Goal: Complete application form: Complete application form

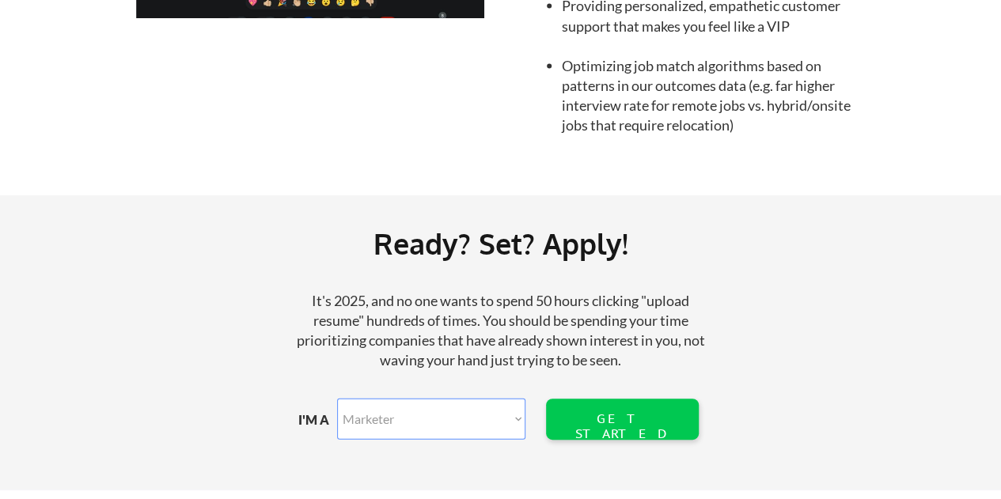
scroll to position [1740, 0]
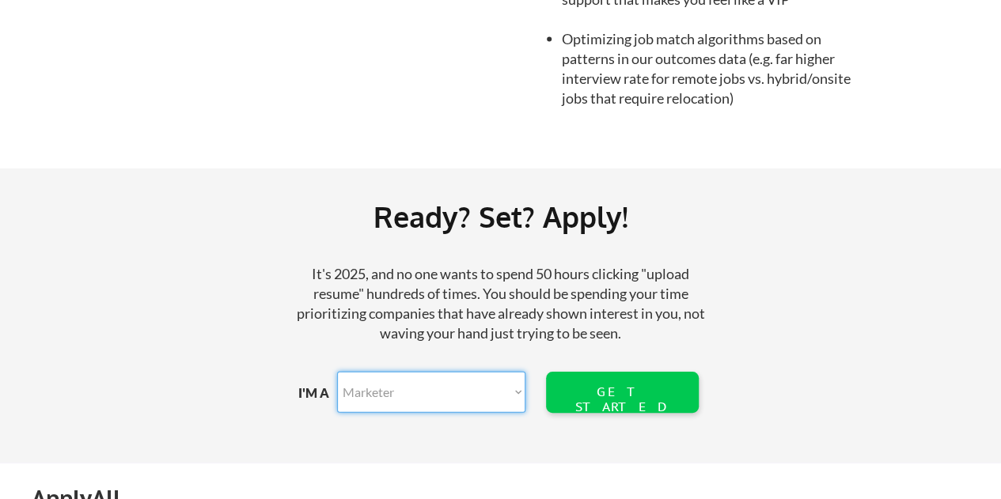
click at [519, 390] on select "Marketer Software Engineering Product Management Customer Success Sales UI/UX/P…" at bounding box center [431, 392] width 188 height 41
select select ""hr_recruiting""
click at [337, 372] on select "Marketer Software Engineering Product Management Customer Success Sales UI/UX/P…" at bounding box center [431, 392] width 188 height 41
click at [603, 390] on div "GET STARTED" at bounding box center [621, 399] width 101 height 30
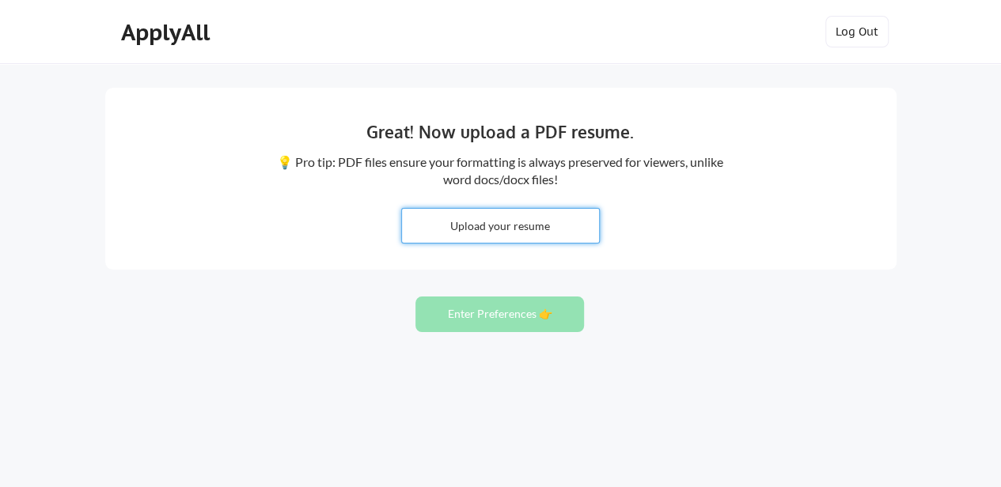
click at [492, 222] on input "file" at bounding box center [500, 226] width 197 height 34
type input "C:\fakepath\[PERSON_NAME] resume 2025.docx"
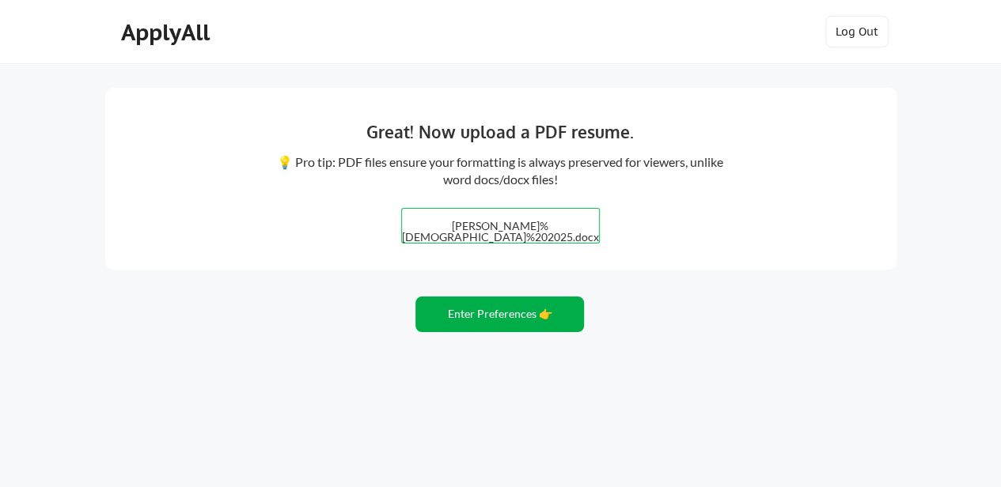
click at [533, 313] on button "Enter Preferences 👉" at bounding box center [499, 315] width 168 height 36
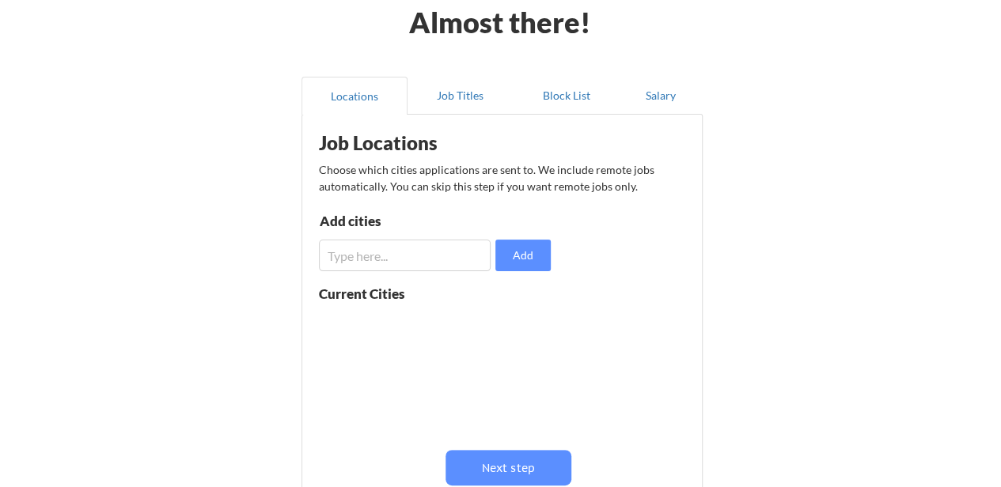
scroll to position [158, 0]
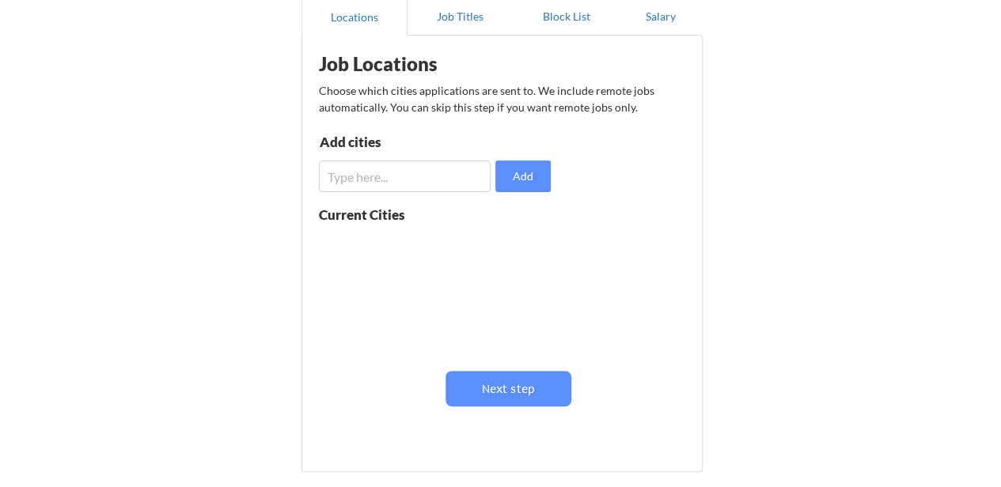
click at [334, 179] on input "input" at bounding box center [405, 177] width 172 height 32
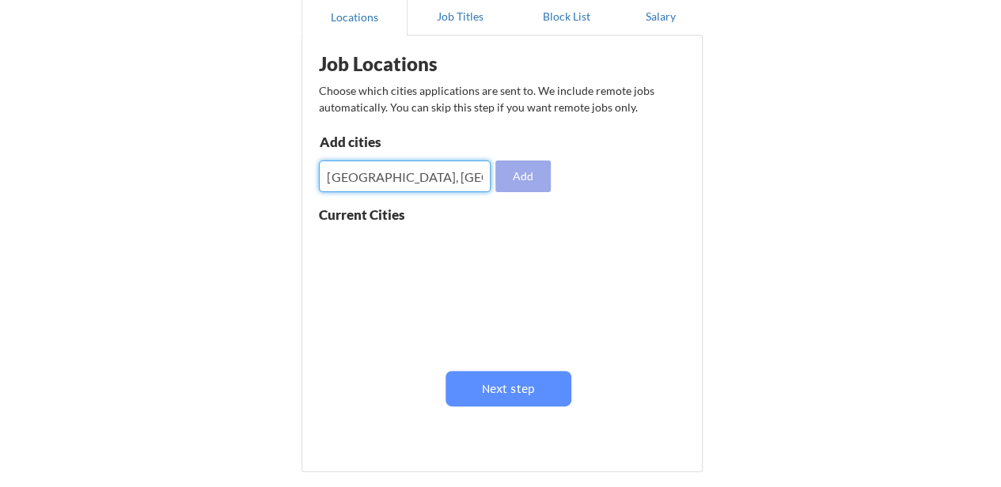
type input "providence, ri"
click at [520, 172] on button "Add" at bounding box center [522, 177] width 55 height 32
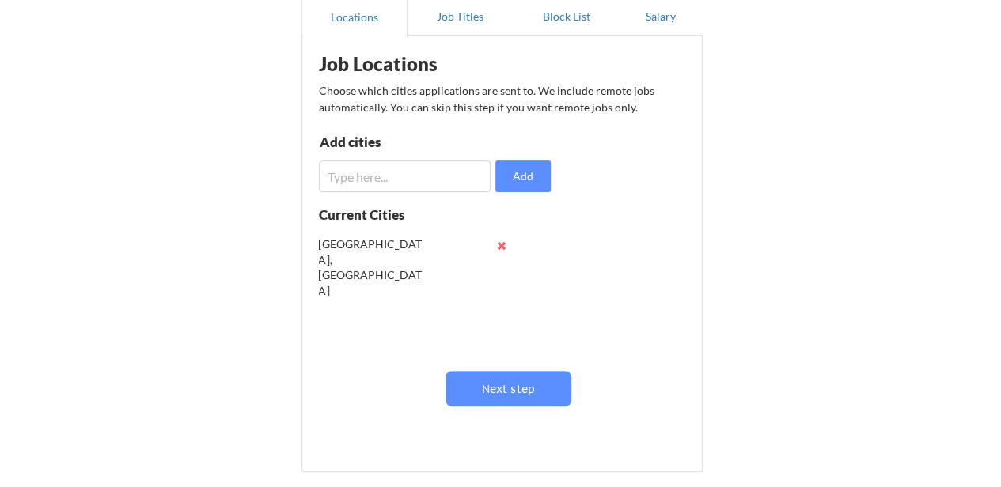
click at [346, 175] on input "input" at bounding box center [405, 177] width 172 height 32
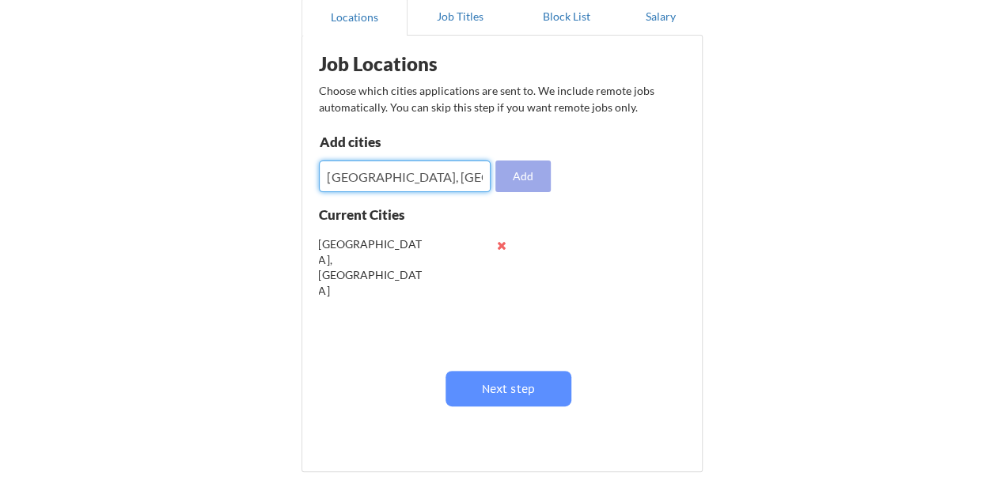
type input "Worcester, MA"
click at [522, 172] on button "Add" at bounding box center [522, 177] width 55 height 32
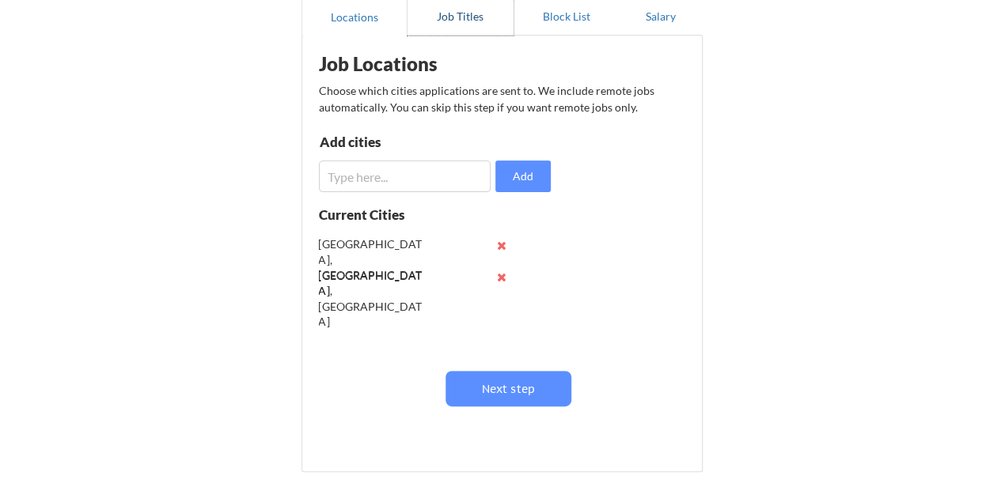
click at [463, 10] on button "Job Titles" at bounding box center [460, 17] width 106 height 38
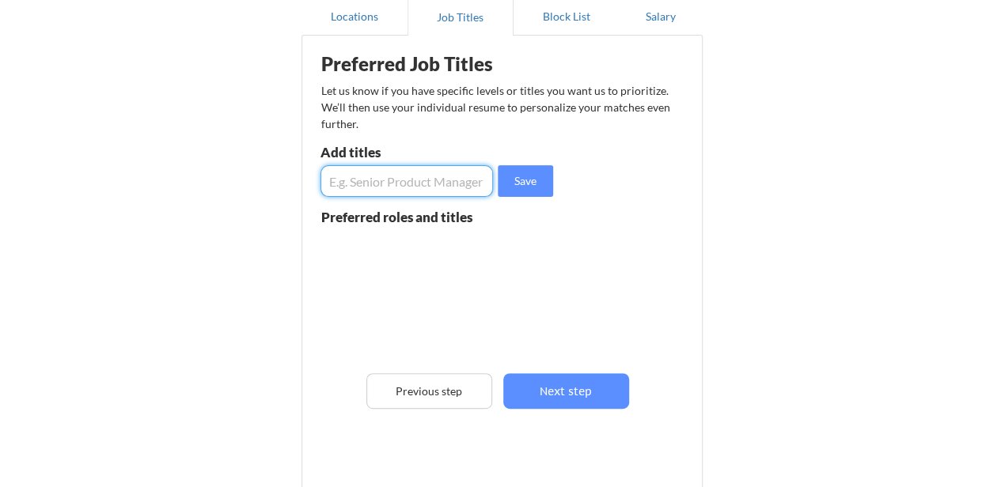
click at [345, 181] on input "input" at bounding box center [406, 181] width 173 height 32
type input "Senior HR Business Partner"
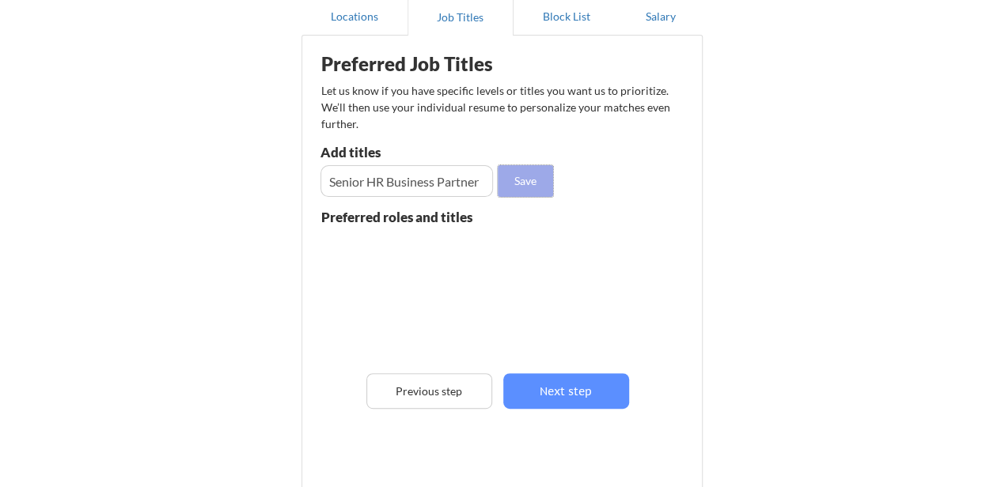
click at [521, 174] on button "Save" at bounding box center [525, 181] width 55 height 32
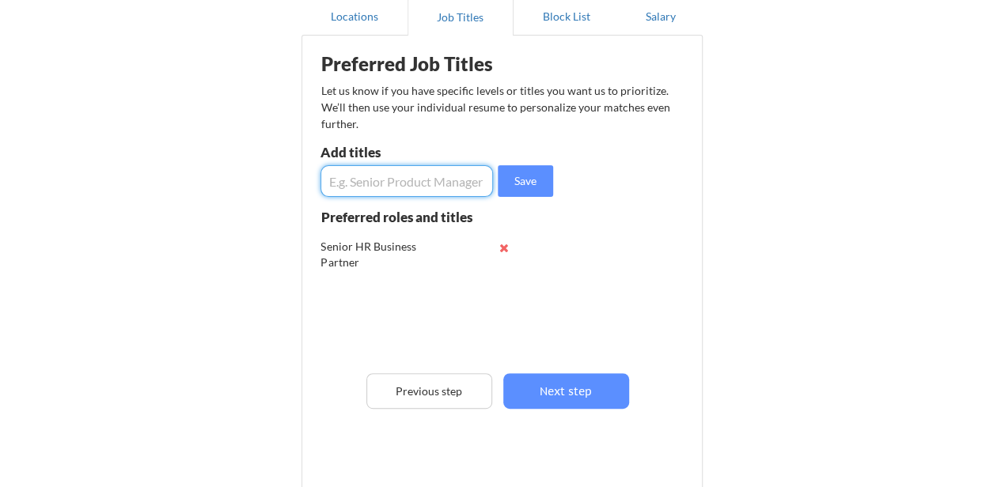
click at [354, 177] on input "input" at bounding box center [406, 181] width 173 height 32
type input "HR Business Partner"
click at [521, 175] on button "Save" at bounding box center [525, 181] width 55 height 32
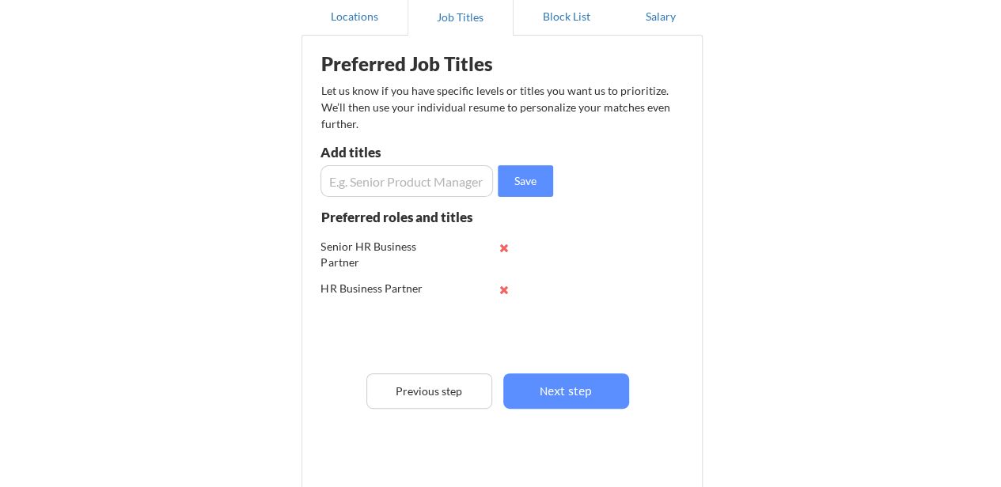
click at [337, 181] on input "input" at bounding box center [406, 181] width 173 height 32
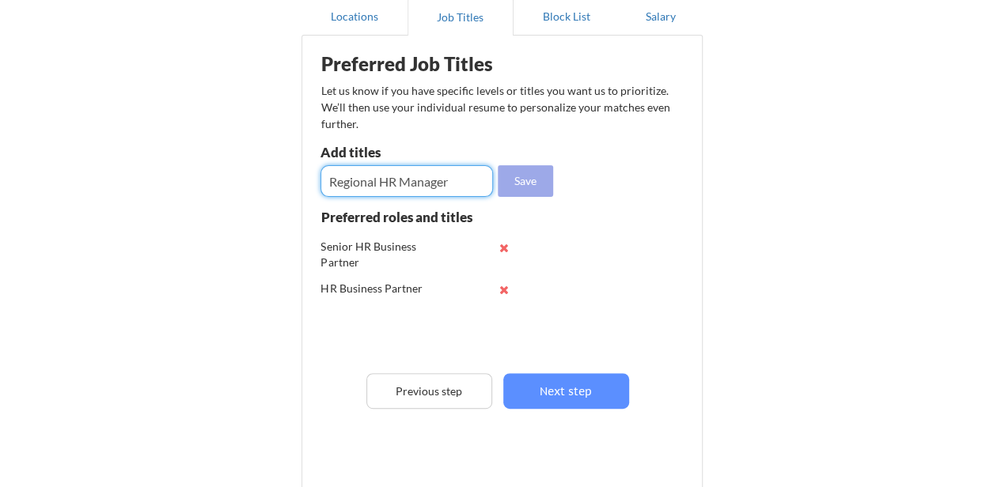
type input "Regional HR Manager"
click at [528, 183] on button "Save" at bounding box center [525, 181] width 55 height 32
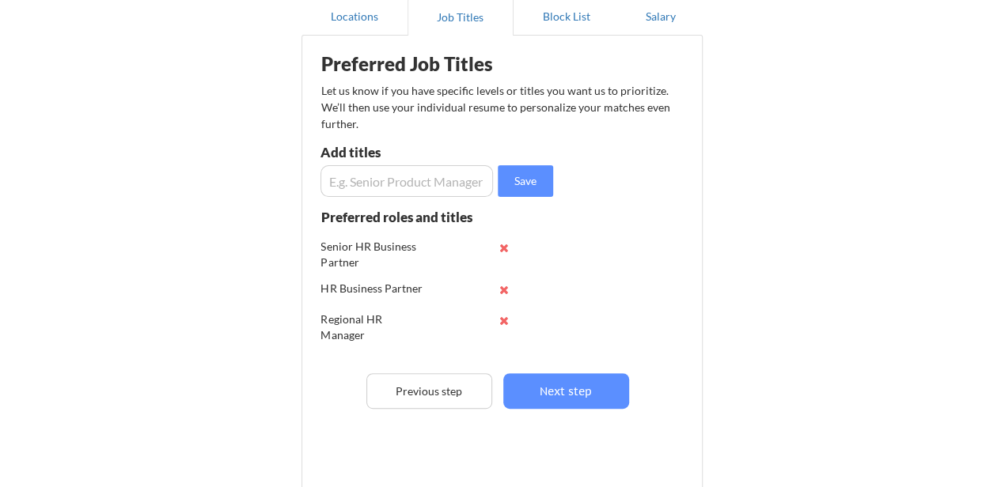
click at [345, 181] on input "input" at bounding box center [406, 181] width 173 height 32
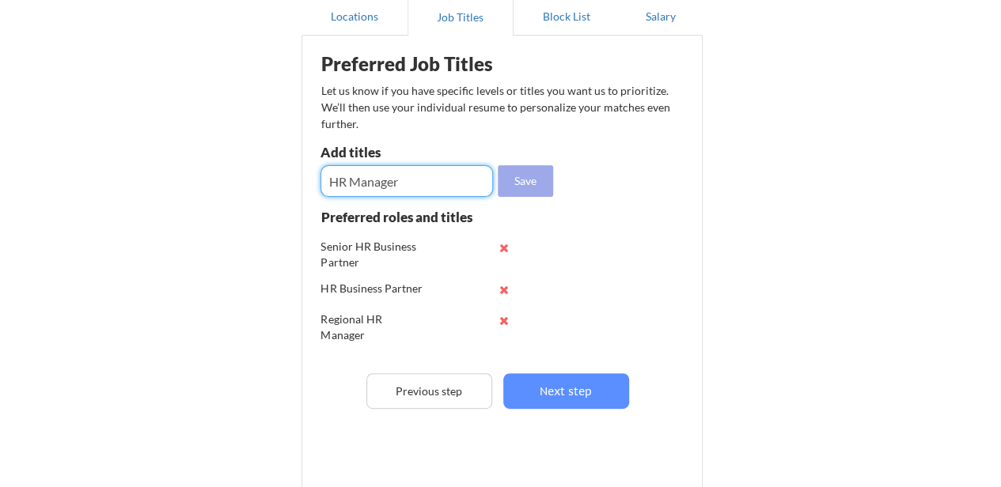
type input "HR Manager"
click at [524, 179] on button "Save" at bounding box center [525, 181] width 55 height 32
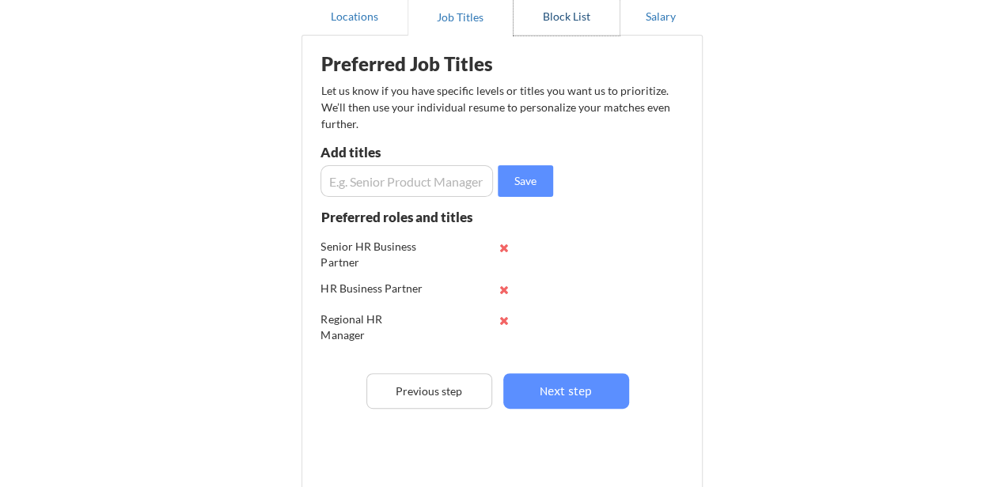
click at [566, 12] on button "Block List" at bounding box center [566, 17] width 106 height 38
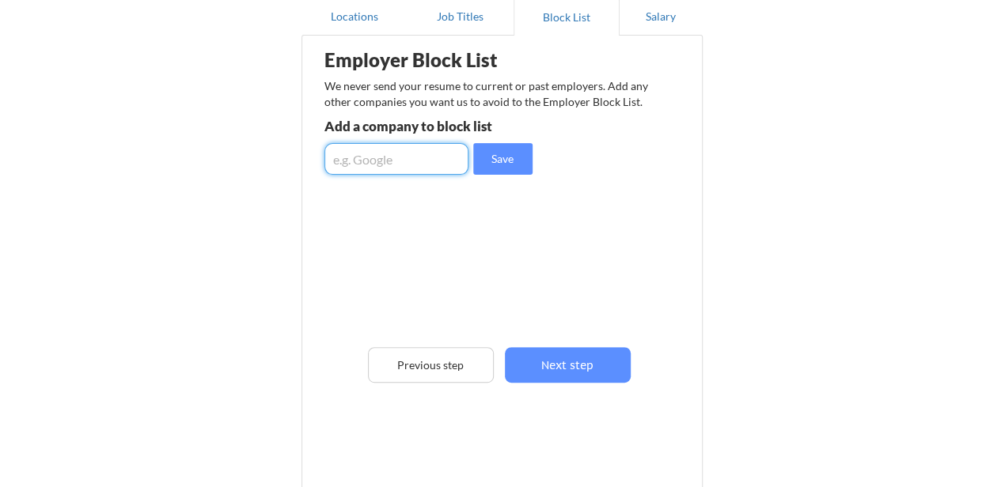
click at [353, 157] on input "input" at bounding box center [396, 159] width 144 height 32
type input "Savers"
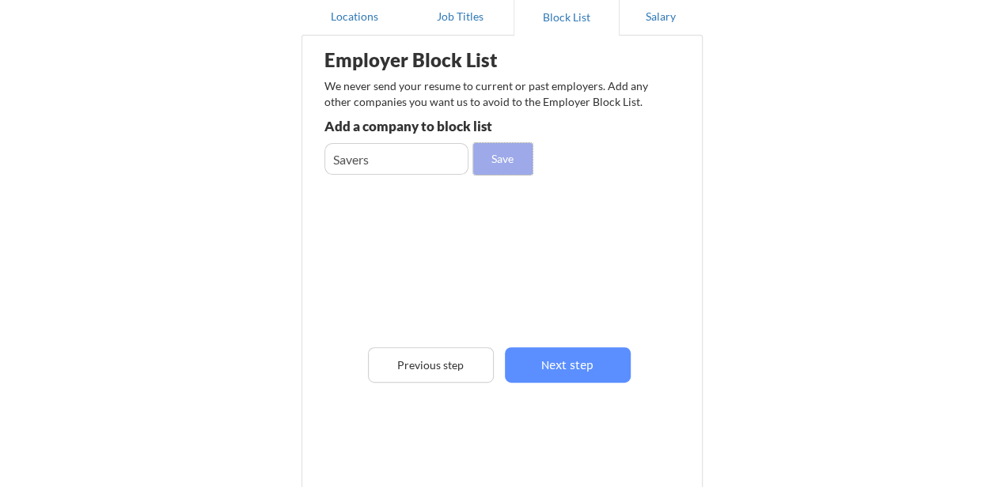
click at [506, 157] on button "Save" at bounding box center [502, 159] width 59 height 32
click at [663, 11] on button "Salary" at bounding box center [660, 17] width 83 height 38
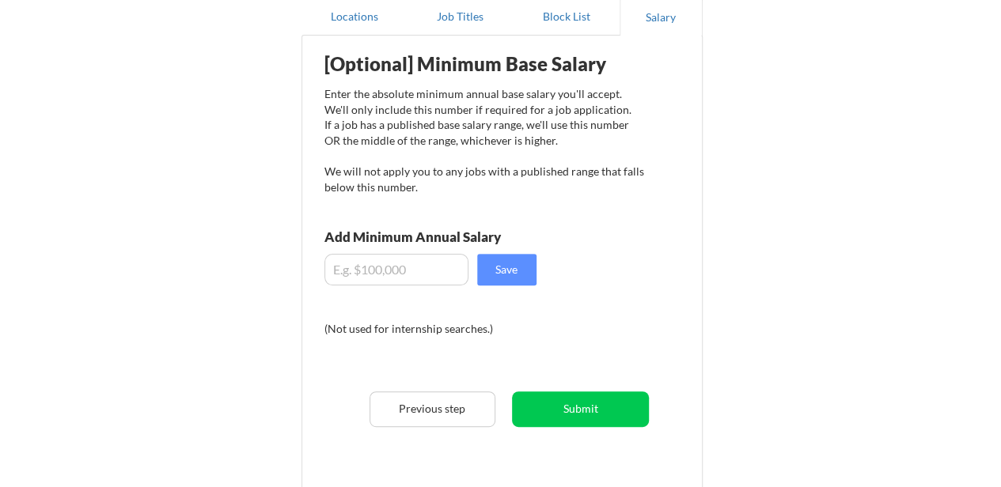
click at [342, 265] on input "input" at bounding box center [396, 270] width 144 height 32
click at [362, 271] on input "input" at bounding box center [396, 270] width 144 height 32
type input "-$110,000"
click at [506, 268] on button "Save" at bounding box center [506, 270] width 59 height 32
click at [367, 265] on input "input" at bounding box center [396, 270] width 144 height 32
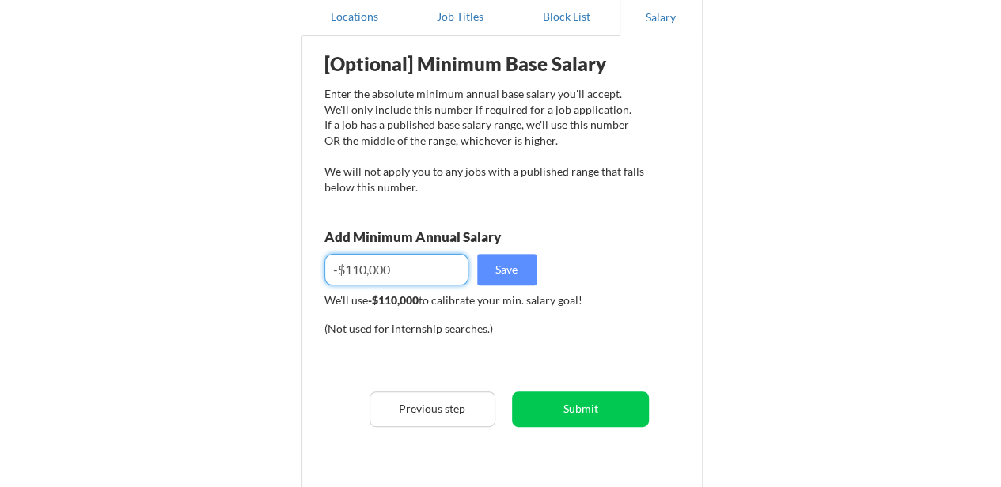
drag, startPoint x: 333, startPoint y: 267, endPoint x: 395, endPoint y: 266, distance: 61.7
click at [395, 266] on input "input" at bounding box center [396, 270] width 144 height 32
type input "$110,000"
click at [535, 271] on button "Save" at bounding box center [506, 270] width 59 height 32
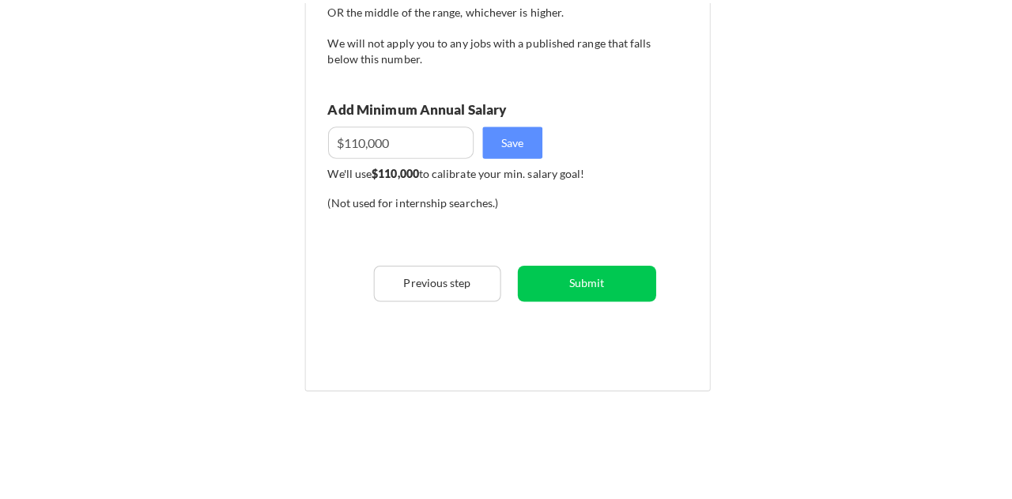
scroll to position [316, 0]
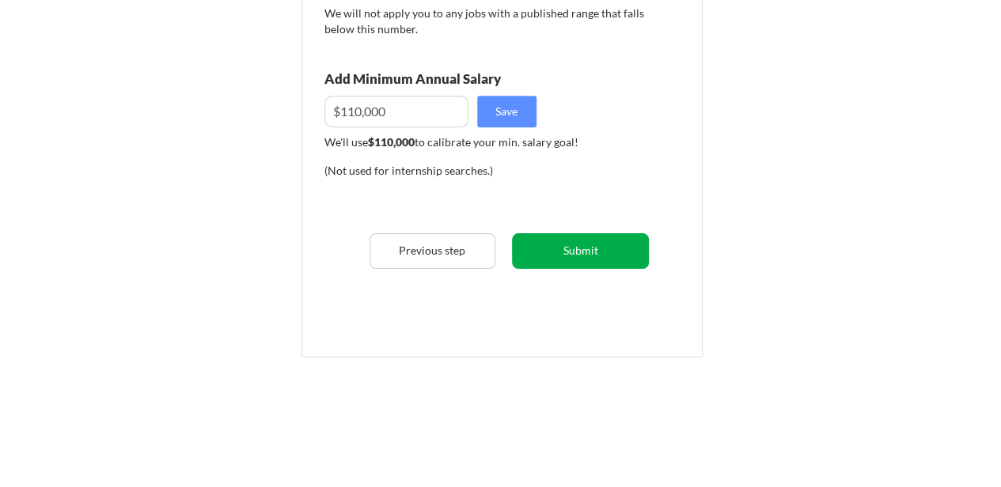
click at [573, 250] on button "Submit" at bounding box center [580, 251] width 137 height 36
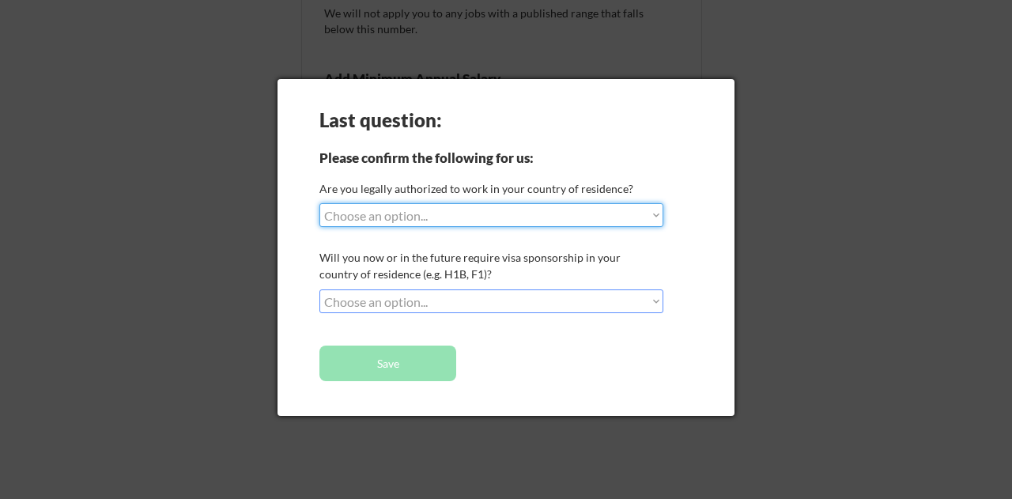
click at [655, 214] on select "Choose an option... Yes, I am a US Citizen Yes, I am a Canadian Citizen Yes, I …" at bounding box center [492, 215] width 344 height 24
select select ""yes__i_am_a_us_citizen""
click at [320, 203] on select "Choose an option... Yes, I am a US Citizen Yes, I am a Canadian Citizen Yes, I …" at bounding box center [492, 215] width 344 height 24
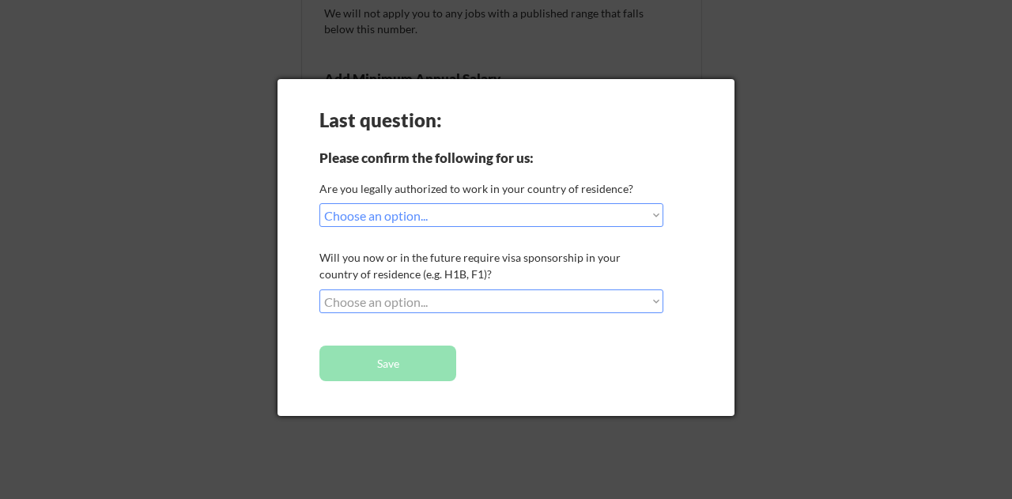
click at [655, 299] on select "Choose an option... No, I will not need sponsorship Yes, I will need sponsorship" at bounding box center [492, 302] width 344 height 24
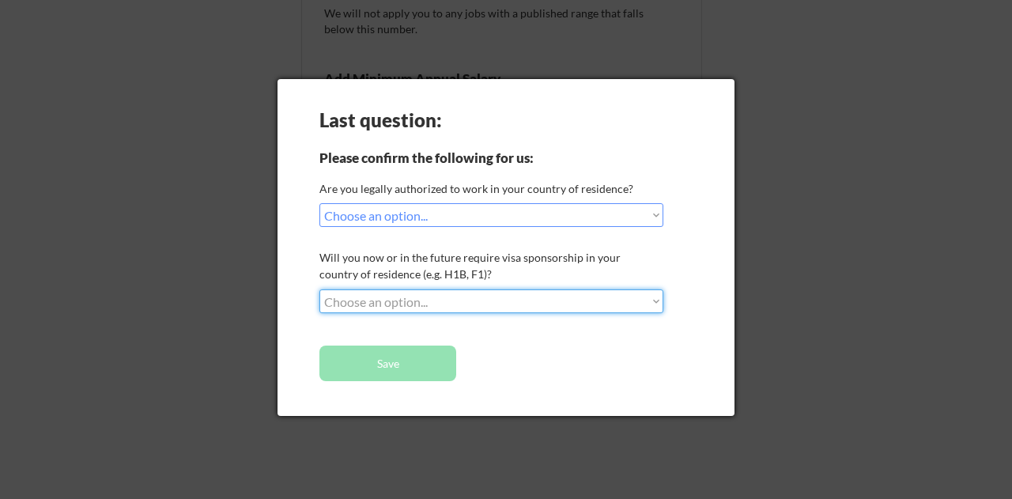
select select ""no__i_will_not_need_sponsorship""
click at [320, 290] on select "Choose an option... No, I will not need sponsorship Yes, I will need sponsorship" at bounding box center [492, 302] width 344 height 24
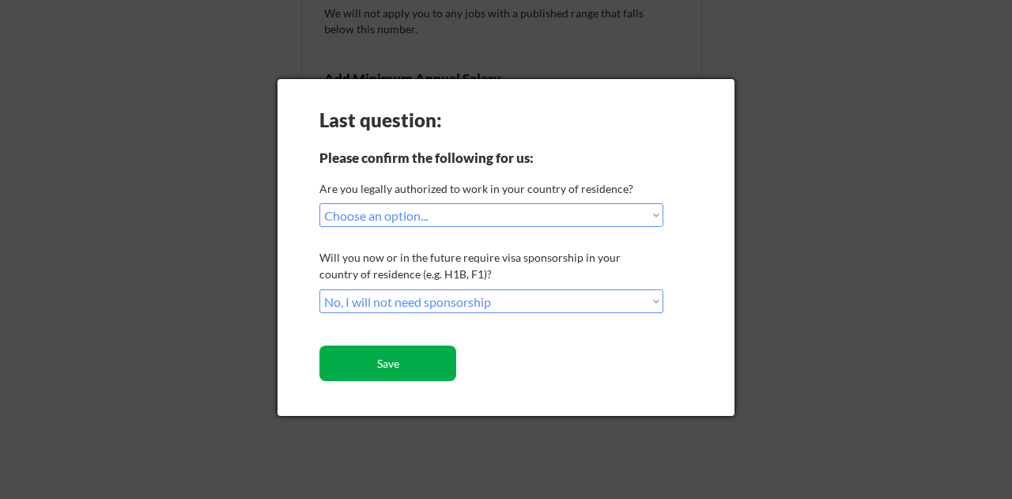
click at [387, 360] on button "Save" at bounding box center [388, 364] width 137 height 36
